Goal: Task Accomplishment & Management: Use online tool/utility

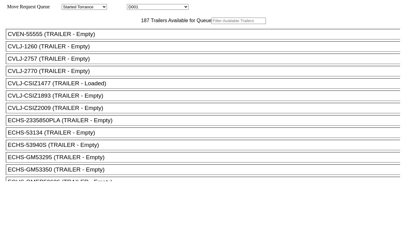
click at [211, 24] on input "text" at bounding box center [238, 21] width 55 height 6
paste input "UETU6511000"
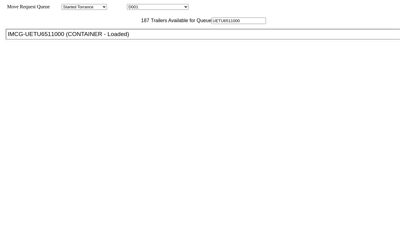
type input "UETU6511000"
click at [119, 38] on div "IMCG-UETU6511000 (CONTAINER - Loaded)" at bounding box center [206, 34] width 396 height 7
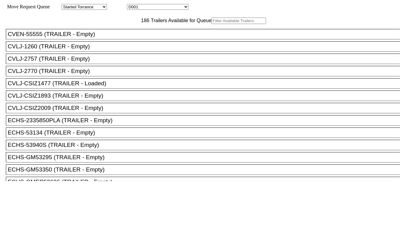
click at [211, 24] on input "text" at bounding box center [238, 21] width 55 height 6
paste input "CAIU4140466"
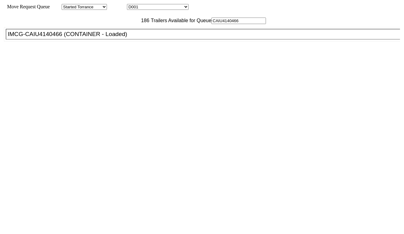
type input "CAIU4140466"
click at [128, 38] on div "IMCG-CAIU4140466 (CONTAINER - Loaded)" at bounding box center [206, 34] width 396 height 7
